Goal: Task Accomplishment & Management: Complete application form

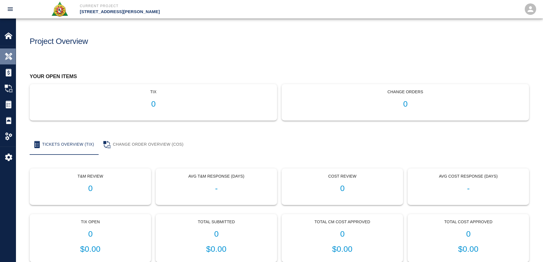
click at [10, 55] on img at bounding box center [9, 56] width 8 height 8
click at [9, 101] on img at bounding box center [9, 104] width 8 height 8
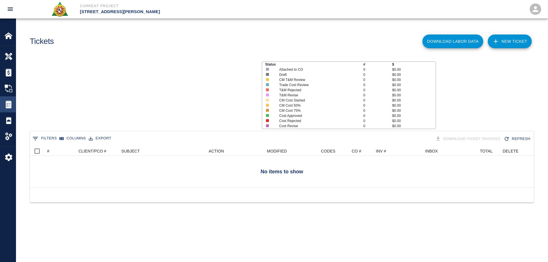
scroll to position [37, 499]
click at [11, 33] on img at bounding box center [9, 36] width 8 height 8
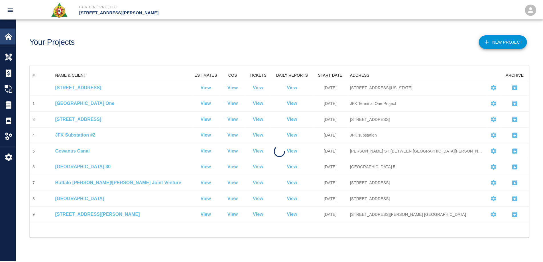
scroll to position [149, 499]
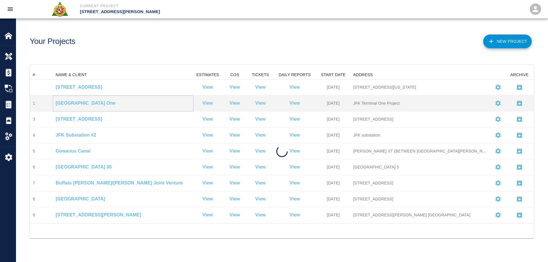
click at [74, 102] on p "[GEOGRAPHIC_DATA] One" at bounding box center [123, 103] width 135 height 7
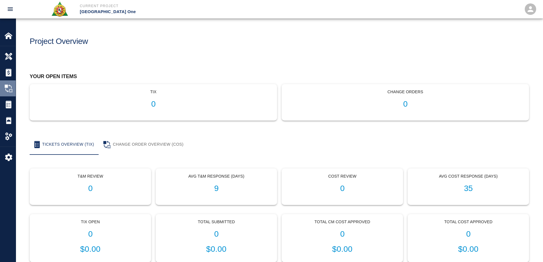
click at [3, 91] on div "Change Orders" at bounding box center [8, 88] width 16 height 16
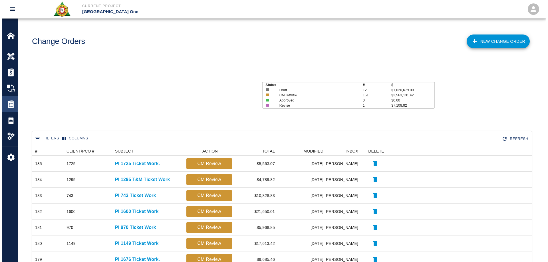
scroll to position [324, 495]
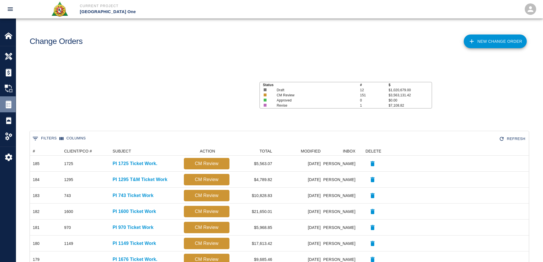
click at [9, 105] on img at bounding box center [9, 104] width 8 height 8
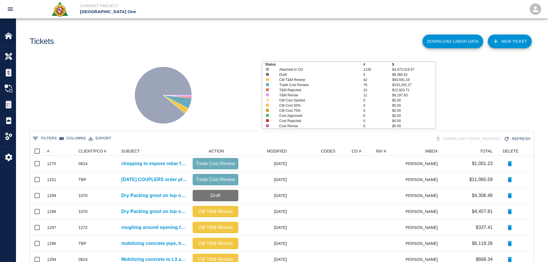
scroll to position [5, 5]
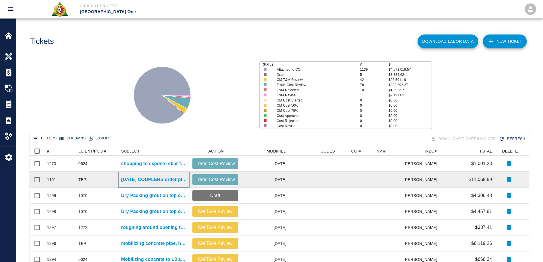
click at [149, 181] on p "[DATE] COUPLERS order placed. Breakdown: -275x #4barlock coupler for ongoing in…" at bounding box center [154, 179] width 66 height 7
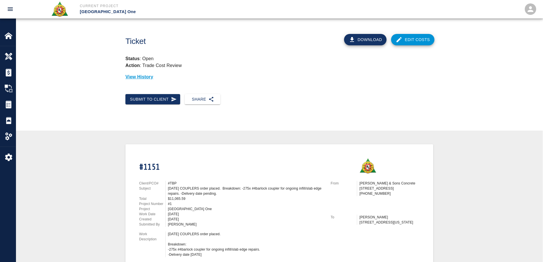
click at [371, 38] on button "Download" at bounding box center [365, 39] width 43 height 11
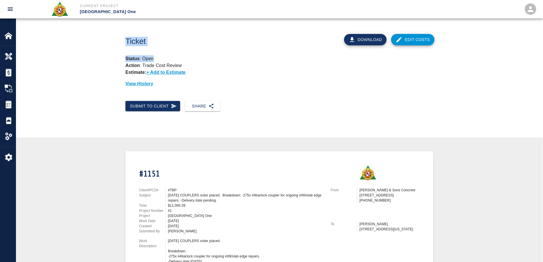
drag, startPoint x: 30, startPoint y: 66, endPoint x: 127, endPoint y: 0, distance: 117.2
click at [54, 42] on div "Ticket Download Edit Costs Status : Open Action : Trade Cost Review Estimate: +…" at bounding box center [279, 60] width 527 height 82
click at [5, 35] on img at bounding box center [9, 36] width 8 height 8
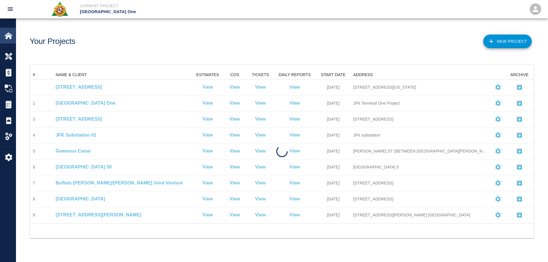
scroll to position [149, 499]
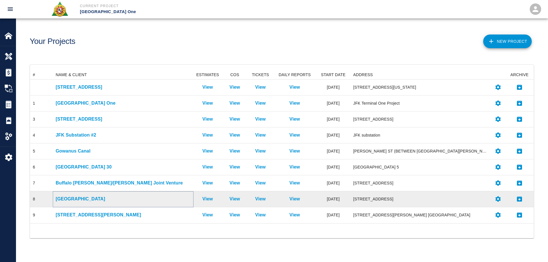
click at [83, 201] on p "[GEOGRAPHIC_DATA]" at bounding box center [123, 199] width 135 height 7
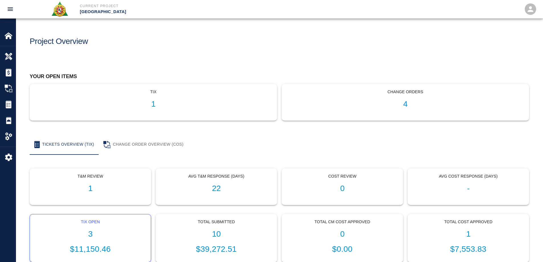
click at [90, 234] on h1 "3" at bounding box center [91, 234] width 112 height 9
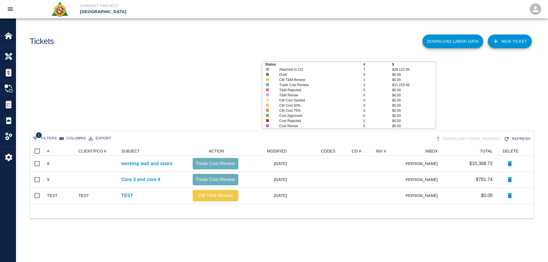
scroll to position [53, 499]
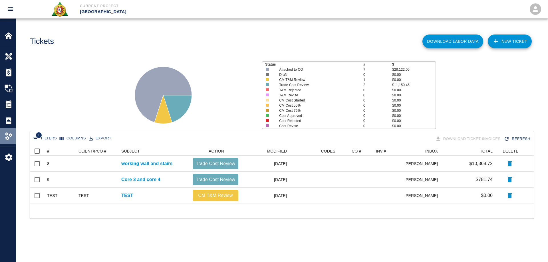
click at [12, 136] on img at bounding box center [9, 136] width 8 height 8
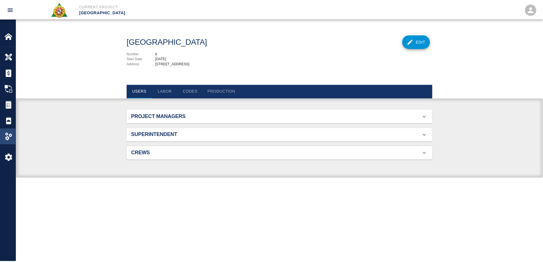
scroll to position [37, 295]
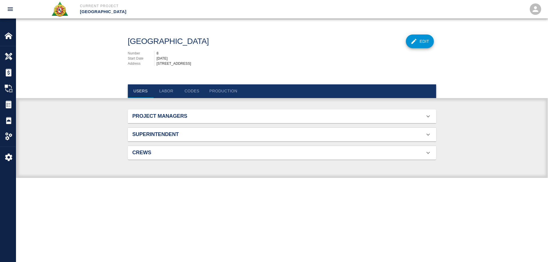
click at [169, 114] on h2 "Project Managers" at bounding box center [180, 116] width 97 height 6
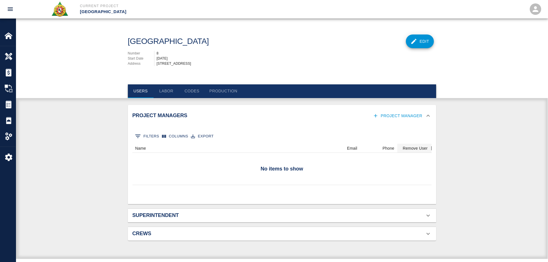
click at [167, 216] on h2 "Superintendent" at bounding box center [180, 216] width 97 height 6
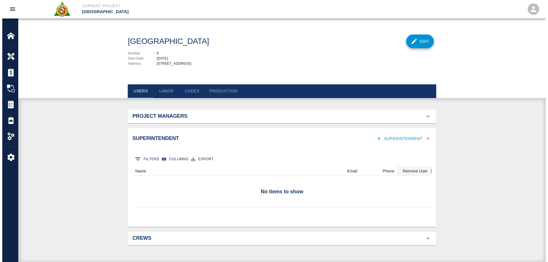
scroll to position [21, 295]
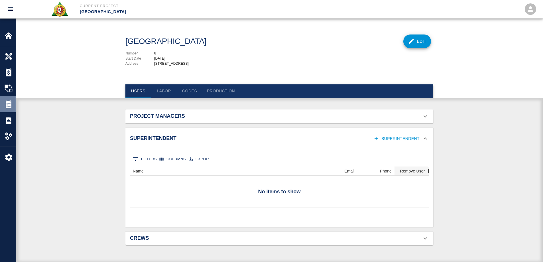
click at [6, 101] on img at bounding box center [9, 104] width 8 height 8
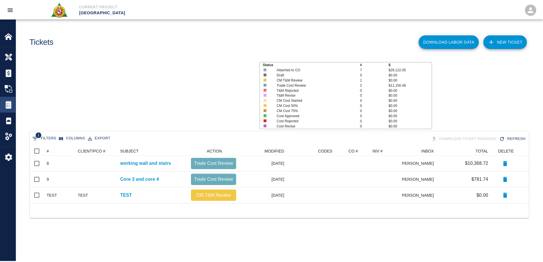
scroll to position [53, 499]
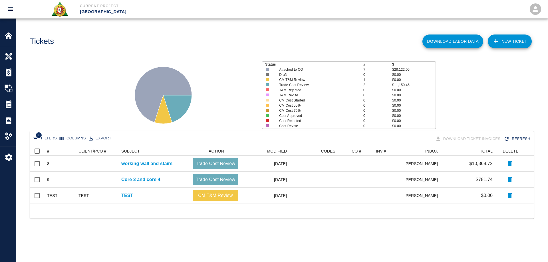
click at [41, 139] on button "1 Filters" at bounding box center [44, 138] width 27 height 9
select select "date_closed"
select select "isEmpty"
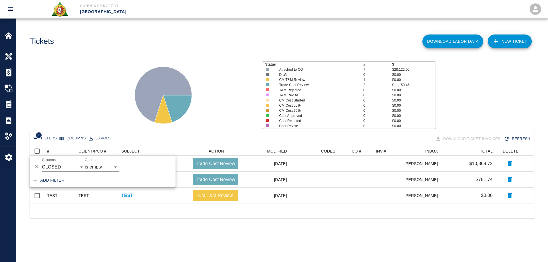
click at [94, 101] on div "Status # $ Attached to CO 7 $28,122.05 Draft 0 $0.00 CM T&M Review 1 $0.00 Trad…" at bounding box center [279, 93] width 536 height 76
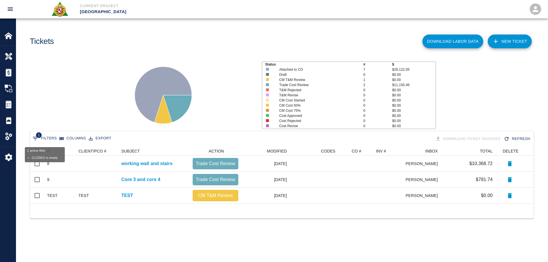
click at [36, 139] on icon "Show filters" at bounding box center [35, 138] width 7 height 7
select select "date_closed"
select select "isEmpty"
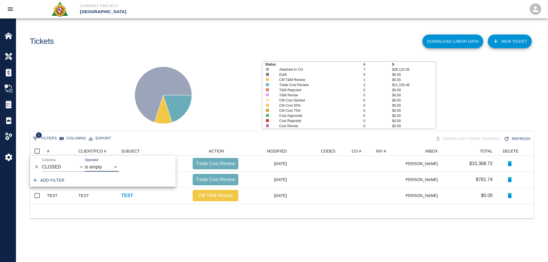
click at [39, 167] on icon "Delete" at bounding box center [37, 167] width 6 height 6
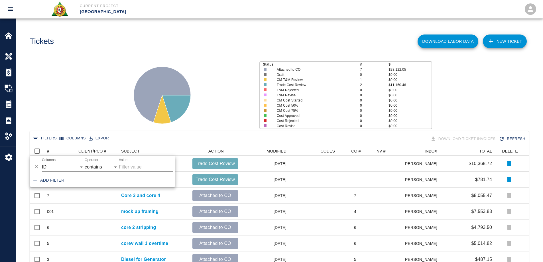
scroll to position [165, 495]
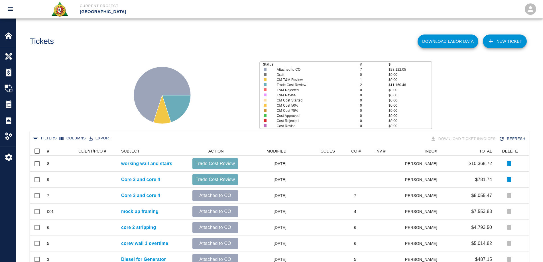
click at [89, 107] on div "Status # $ Attached to CO 7 $28,122.05 Draft 0 $0.00 CM T&M Review 1 $0.00 Trad…" at bounding box center [277, 93] width 532 height 76
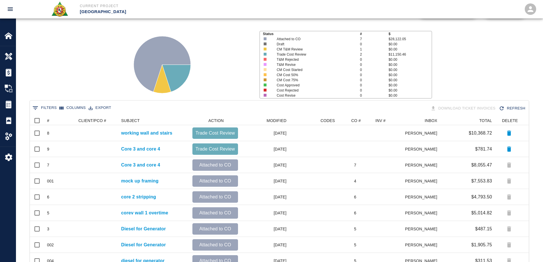
scroll to position [82, 0]
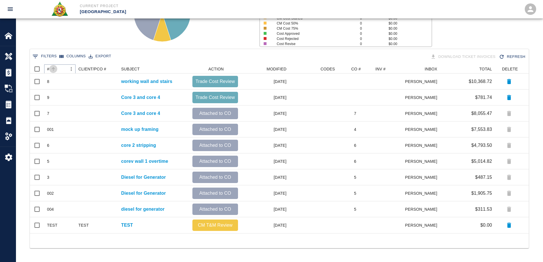
click at [50, 68] on button "Sort" at bounding box center [53, 69] width 8 height 8
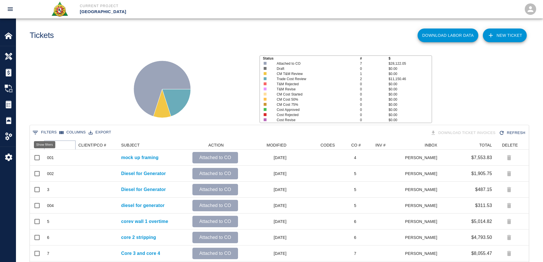
scroll to position [0, 0]
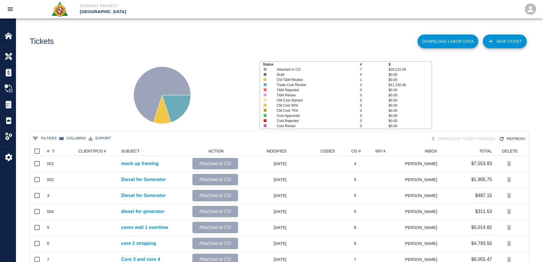
click at [46, 139] on button "0 Filters" at bounding box center [44, 138] width 27 height 9
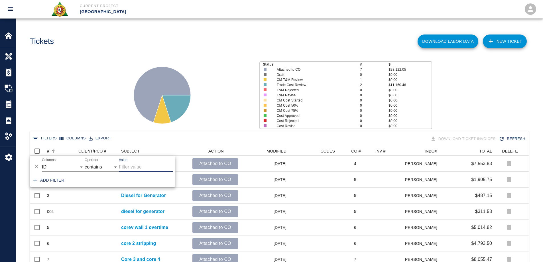
click at [78, 108] on div "Status # $ Attached to CO 7 $28,122.05 Draft 0 $0.00 CM T&M Review 1 $0.00 Trad…" at bounding box center [277, 93] width 532 height 76
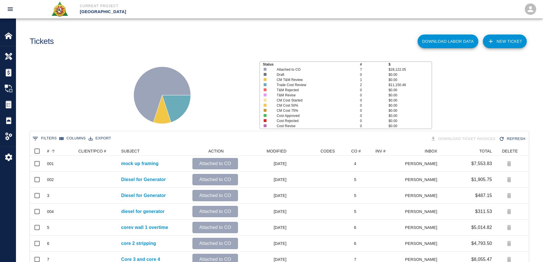
scroll to position [82, 0]
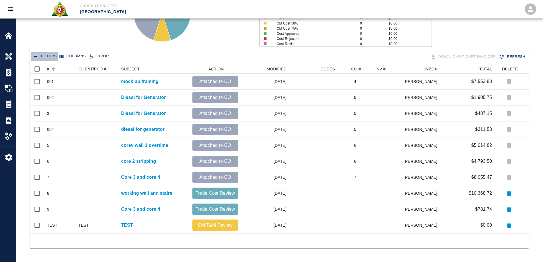
click at [44, 56] on button "0 Filters" at bounding box center [44, 56] width 27 height 9
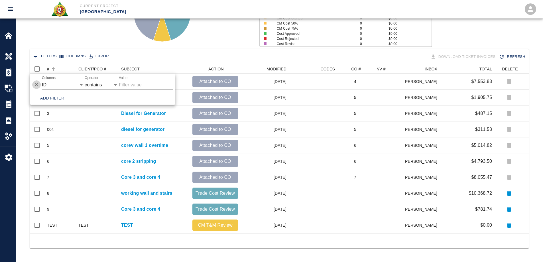
click at [35, 85] on icon "Delete" at bounding box center [37, 85] width 6 height 6
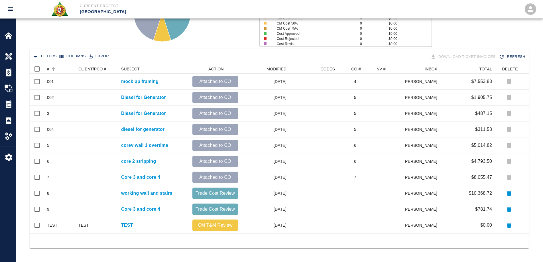
click at [60, 40] on div "Status # $ Attached to CO 7 $28,122.05 Draft 0 $0.00 CM T&M Review 1 $0.00 Trad…" at bounding box center [277, 11] width 532 height 76
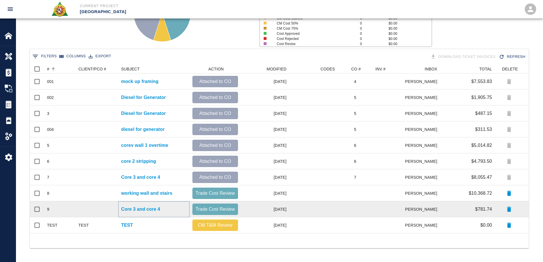
click at [160, 207] on p "Core 3 and core 4" at bounding box center [140, 209] width 39 height 7
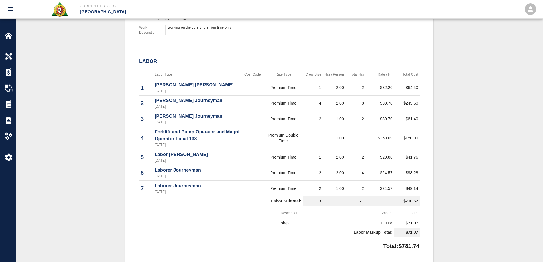
scroll to position [200, 0]
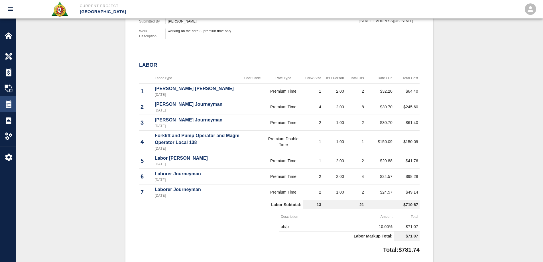
click at [9, 101] on img at bounding box center [9, 104] width 8 height 8
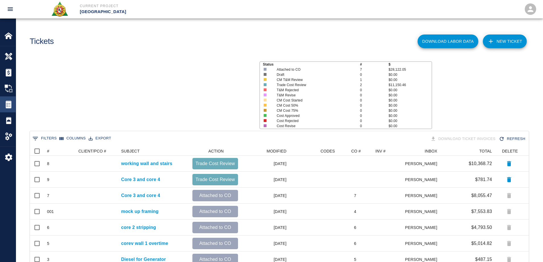
scroll to position [165, 495]
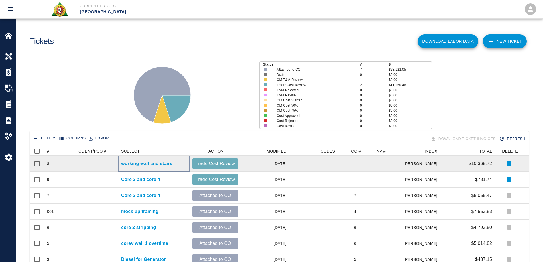
click at [147, 161] on p "working wall and stairs" at bounding box center [146, 163] width 51 height 7
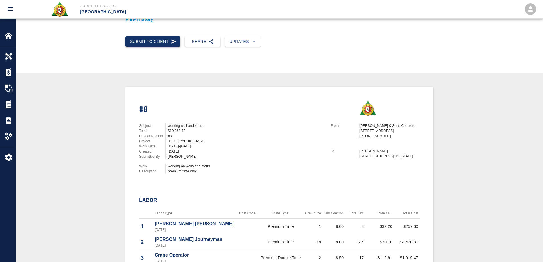
scroll to position [57, 0]
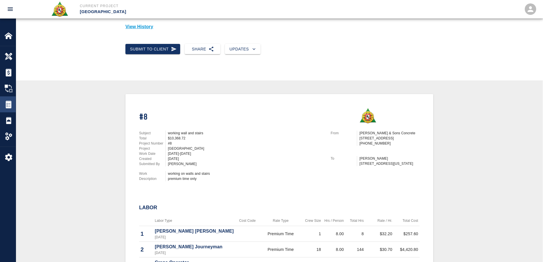
click at [6, 102] on img at bounding box center [9, 104] width 8 height 8
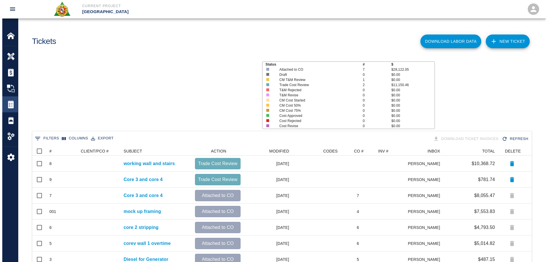
scroll to position [165, 495]
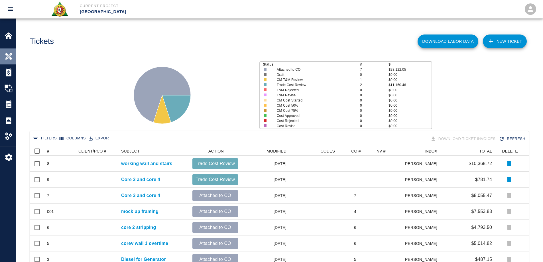
click at [10, 61] on div "Overview" at bounding box center [8, 56] width 16 height 16
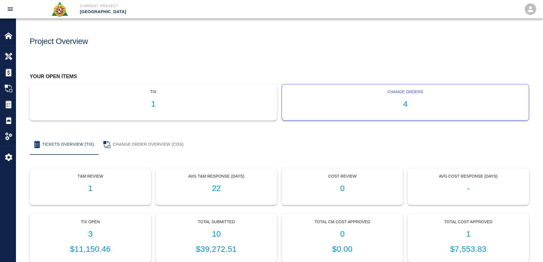
click at [404, 103] on h1 "4" at bounding box center [406, 104] width 238 height 9
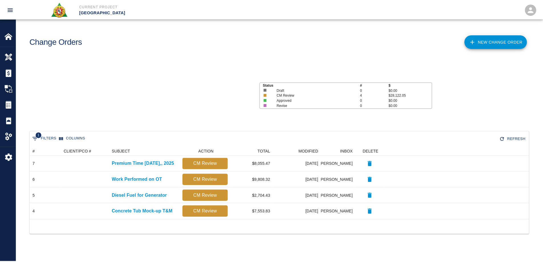
scroll to position [69, 499]
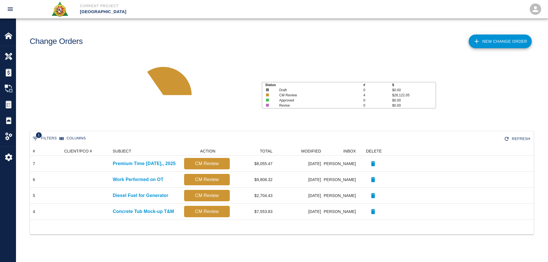
click at [488, 40] on link "New Change Order" at bounding box center [499, 42] width 63 height 14
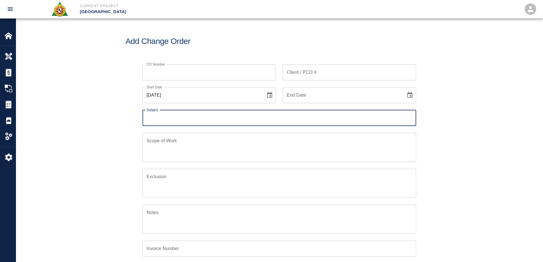
scroll to position [37, 276]
type input "Premium Time [DATE], and [DATE]."
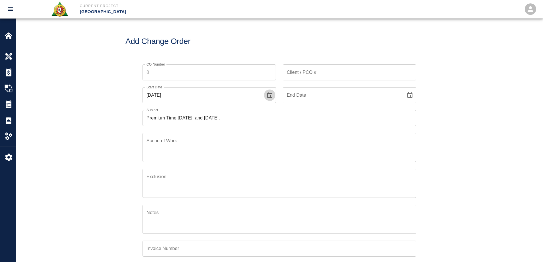
click at [274, 93] on button "Choose date, selected date is Aug 14, 2025" at bounding box center [269, 95] width 11 height 11
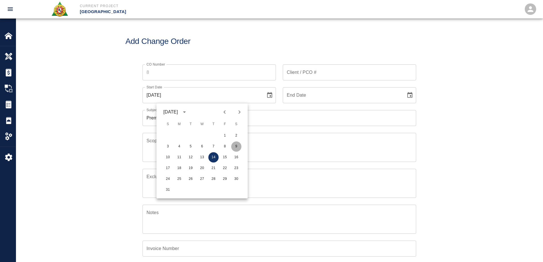
click at [238, 145] on button "9" at bounding box center [236, 146] width 10 height 10
type input "[DATE]"
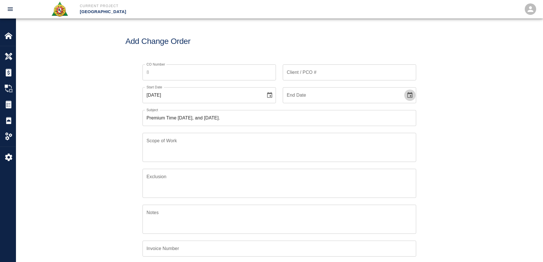
click at [409, 95] on icon "Choose date" at bounding box center [410, 95] width 7 height 7
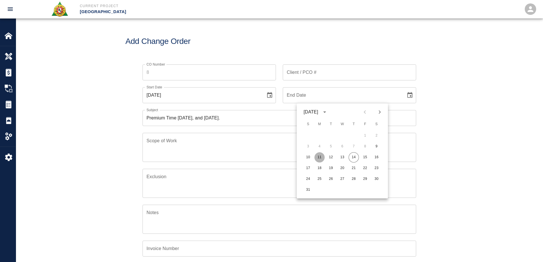
click at [321, 155] on button "11" at bounding box center [320, 157] width 10 height 10
type input "[DATE]"
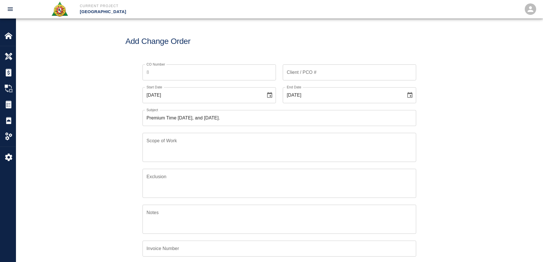
click at [436, 155] on div "CO Number CO Number Client / PCO # Client / PCO # Start Date [DATE] Start Date …" at bounding box center [279, 188] width 527 height 261
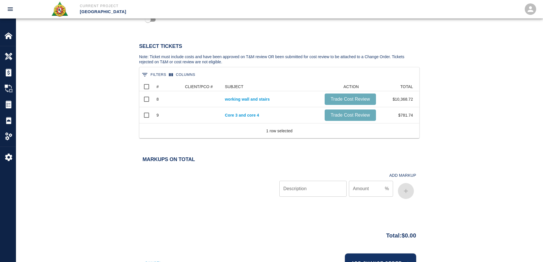
scroll to position [314, 0]
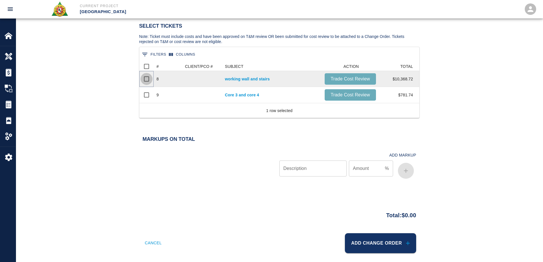
click at [144, 78] on input "Select row" at bounding box center [147, 79] width 12 height 12
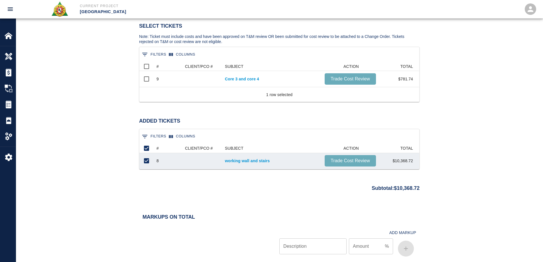
scroll to position [21, 276]
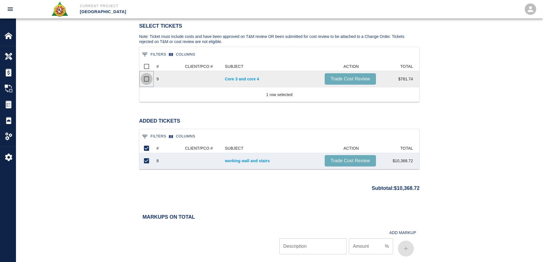
click at [147, 81] on input "Select row" at bounding box center [147, 79] width 12 height 12
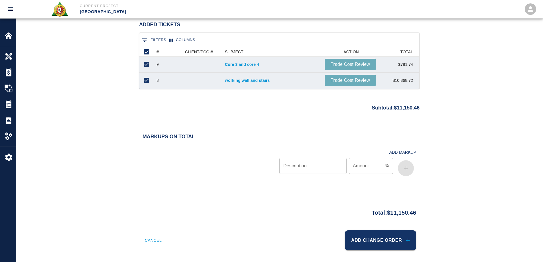
scroll to position [428, 0]
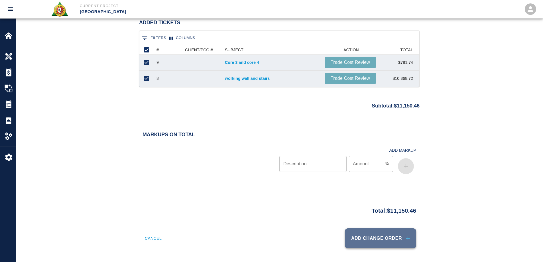
click at [404, 238] on button "Add Change Order" at bounding box center [380, 238] width 71 height 20
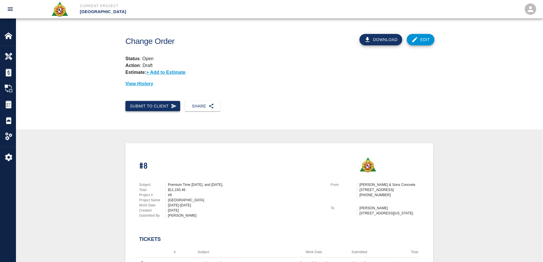
click at [137, 107] on button "Submit to Client" at bounding box center [153, 106] width 55 height 11
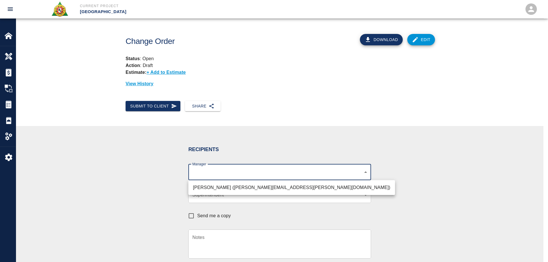
click at [215, 170] on body "Current Project [GEOGRAPHIC_DATA] Home [GEOGRAPHIC_DATA] Park Overview Estimate…" at bounding box center [274, 131] width 548 height 262
click at [543, 185] on div at bounding box center [274, 131] width 548 height 262
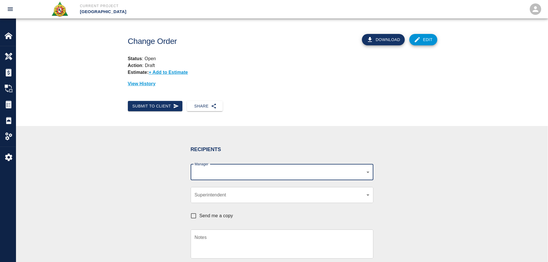
click at [337, 196] on body "Current Project [GEOGRAPHIC_DATA] Home [GEOGRAPHIC_DATA] Park Overview Estimate…" at bounding box center [274, 131] width 548 height 262
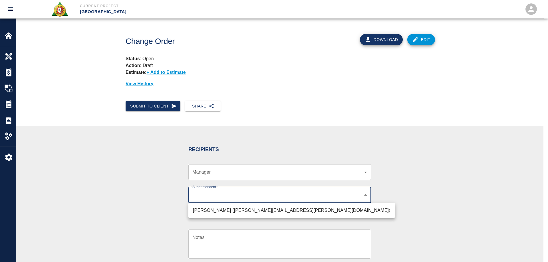
click at [281, 211] on li "[PERSON_NAME] ([PERSON_NAME][EMAIL_ADDRESS][PERSON_NAME][DOMAIN_NAME])" at bounding box center [291, 210] width 207 height 10
type input "607e8b2f-6e2b-4864-a614-ca92a3a6e287"
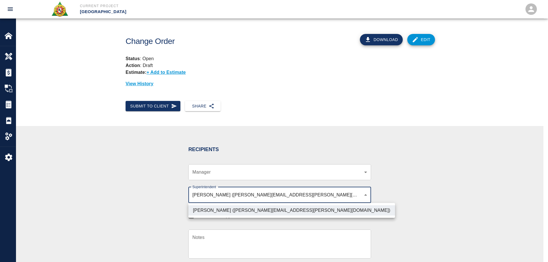
click at [427, 202] on div at bounding box center [274, 131] width 548 height 262
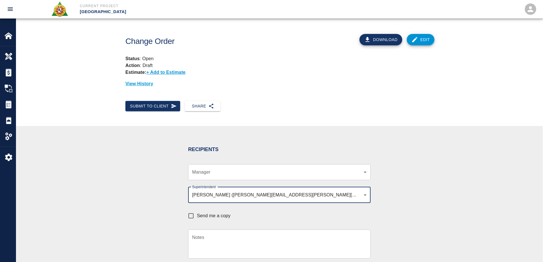
click at [234, 239] on textarea "Notes" at bounding box center [279, 244] width 175 height 20
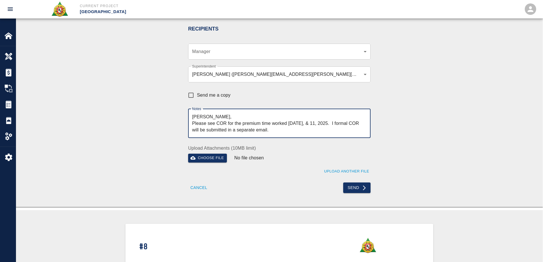
scroll to position [116, 0]
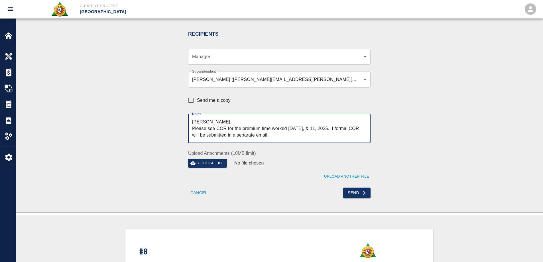
click at [217, 130] on textarea "[PERSON_NAME], Please see COR for the premium time worked [DATE], & 11, 2025. I…" at bounding box center [279, 129] width 175 height 20
click at [279, 127] on textarea "[PERSON_NAME], Please see Changfe Order Request (COR for the premium time worke…" at bounding box center [279, 129] width 175 height 20
click at [216, 129] on textarea "[PERSON_NAME], Please see Change Order Request (COR) for the premium time worke…" at bounding box center [279, 129] width 175 height 20
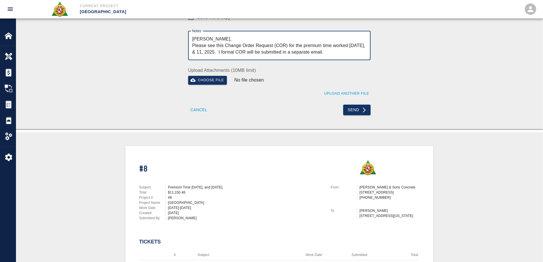
scroll to position [201, 0]
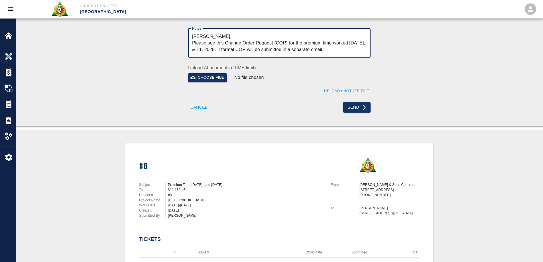
click at [331, 51] on textarea "[PERSON_NAME], Please see this Change Order Request (COR) for the premium time …" at bounding box center [279, 43] width 175 height 20
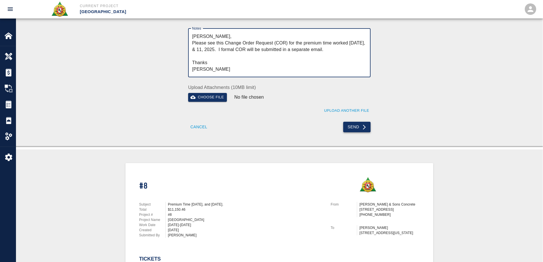
type textarea "[PERSON_NAME], Please see this Change Order Request (COR) for the premium time …"
click at [357, 127] on button "Send" at bounding box center [357, 127] width 28 height 11
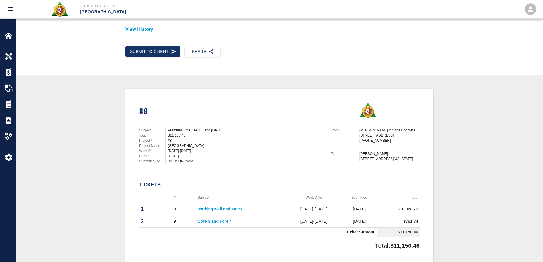
scroll to position [0, 0]
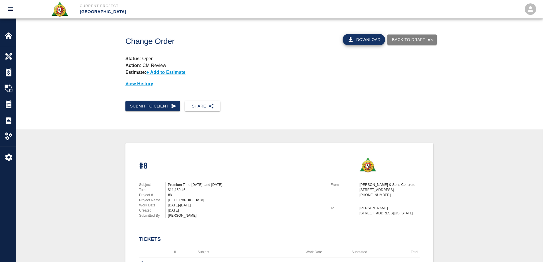
click at [361, 38] on button "Download" at bounding box center [364, 39] width 43 height 11
